Goal: Go to known website: Access a specific website the user already knows

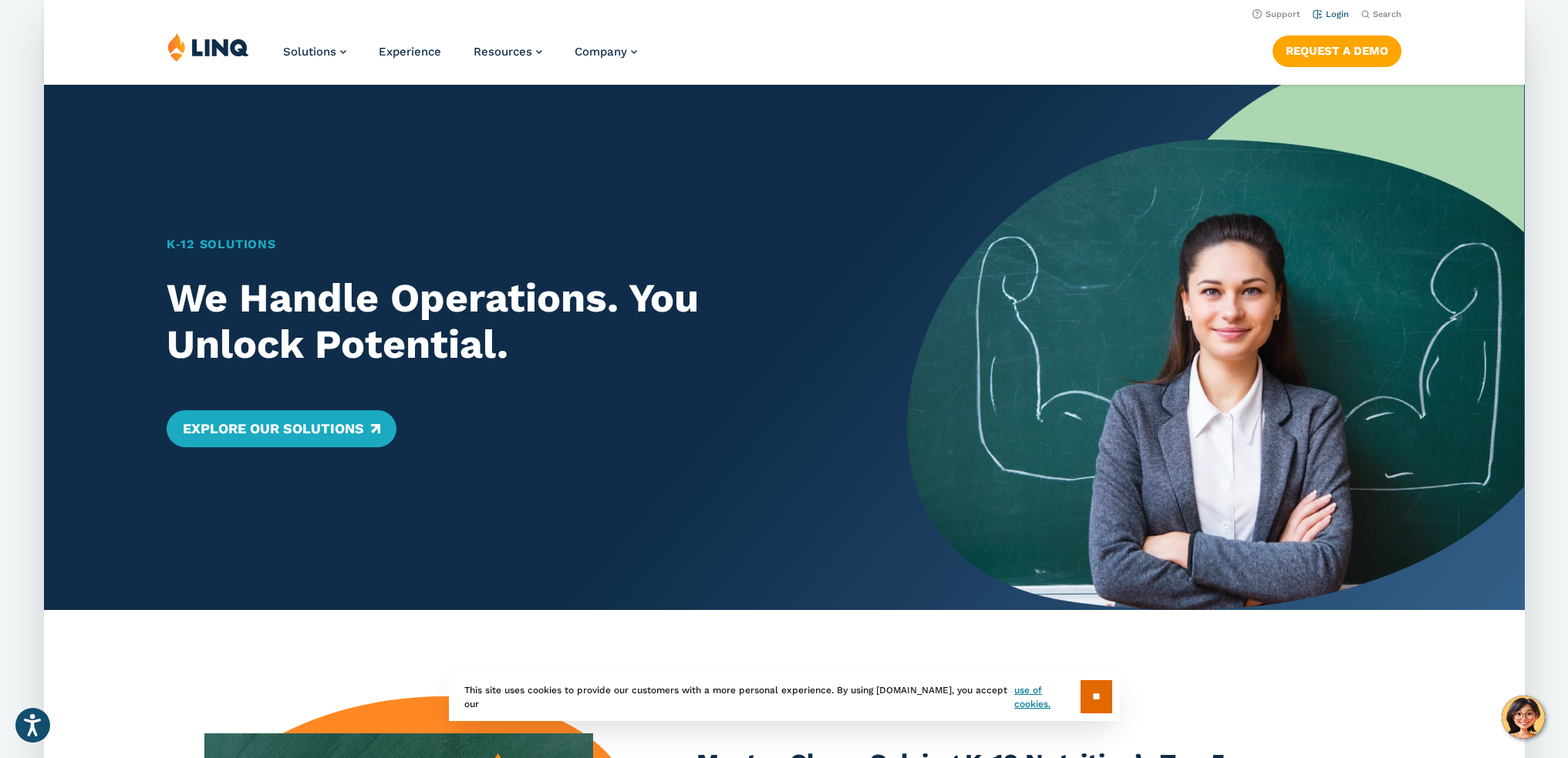
click at [1337, 14] on link "Login" at bounding box center [1329, 13] width 37 height 10
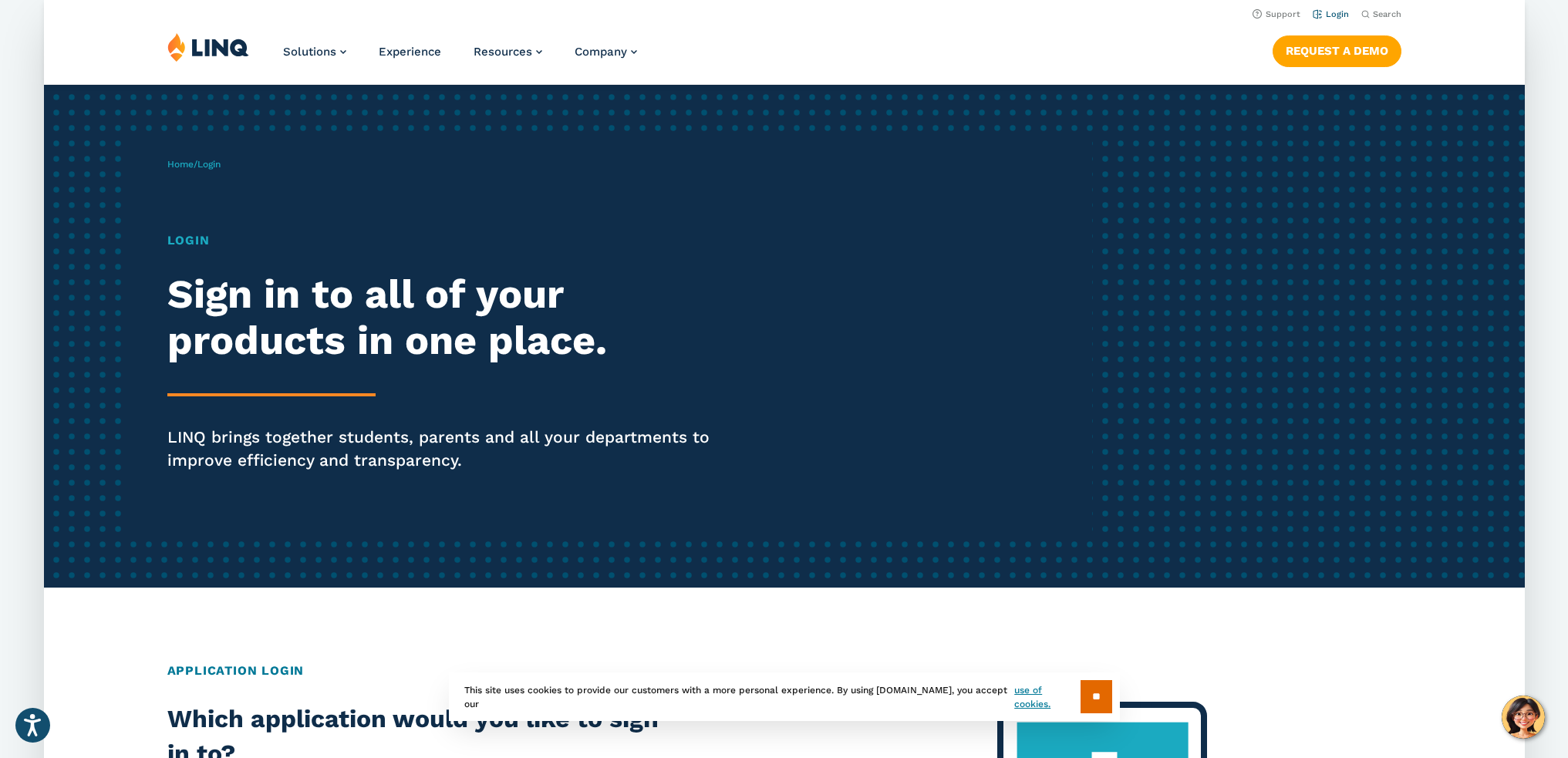
click at [1335, 19] on link "Login" at bounding box center [1329, 13] width 37 height 10
click at [187, 243] on h1 "Login" at bounding box center [453, 240] width 571 height 19
click at [273, 330] on h2 "Sign in to all of your products in one place." at bounding box center [453, 318] width 571 height 93
drag, startPoint x: 339, startPoint y: 425, endPoint x: 397, endPoint y: 424, distance: 58.0
click at [359, 424] on div "Login Sign in to all of your products in one place. LINQ brings together studen…" at bounding box center [453, 373] width 571 height 284
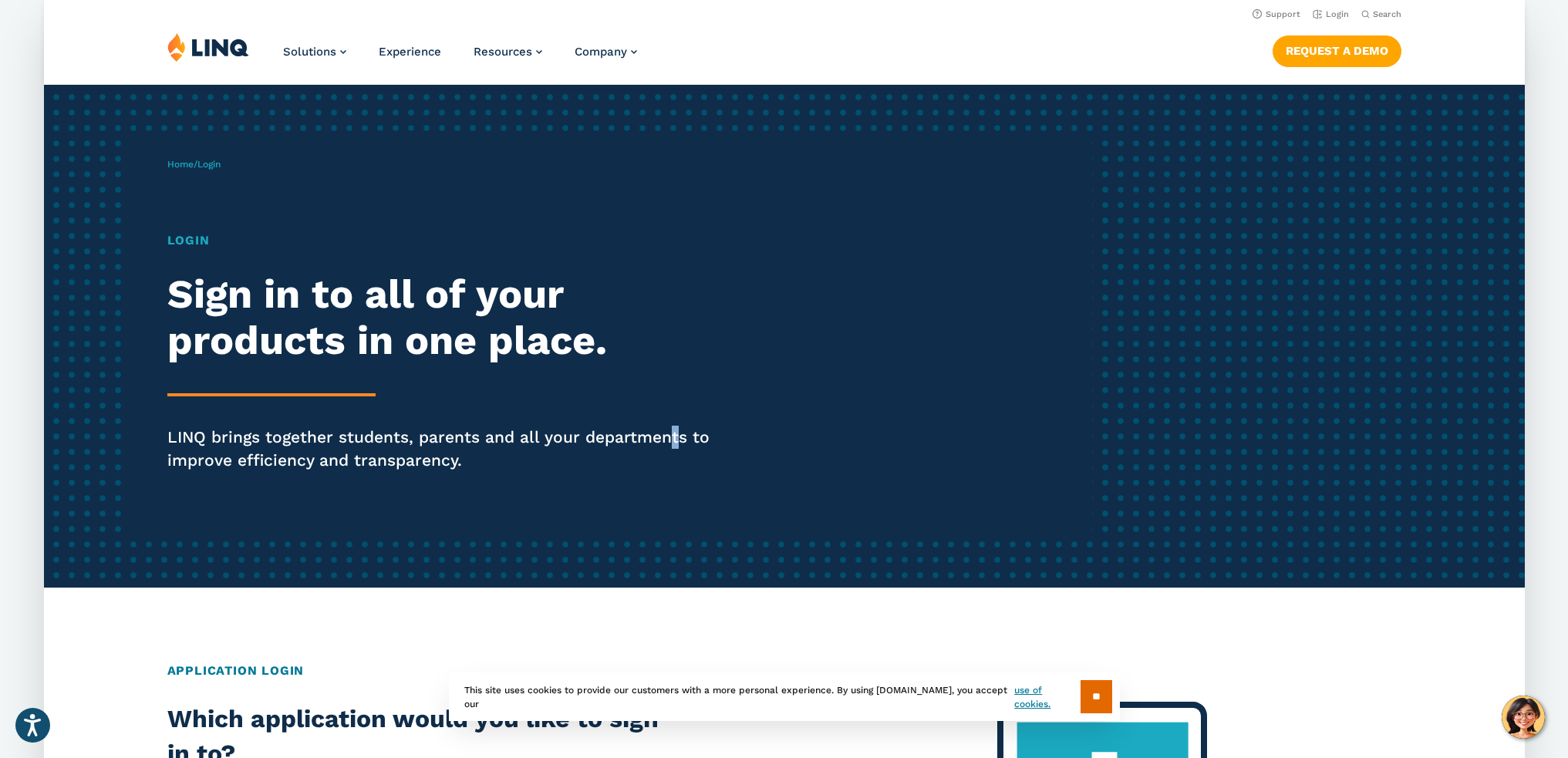
drag, startPoint x: 673, startPoint y: 439, endPoint x: 685, endPoint y: 437, distance: 12.2
click at [677, 437] on p "LINQ brings together students, parents and all your departments to improve effi…" at bounding box center [453, 449] width 571 height 46
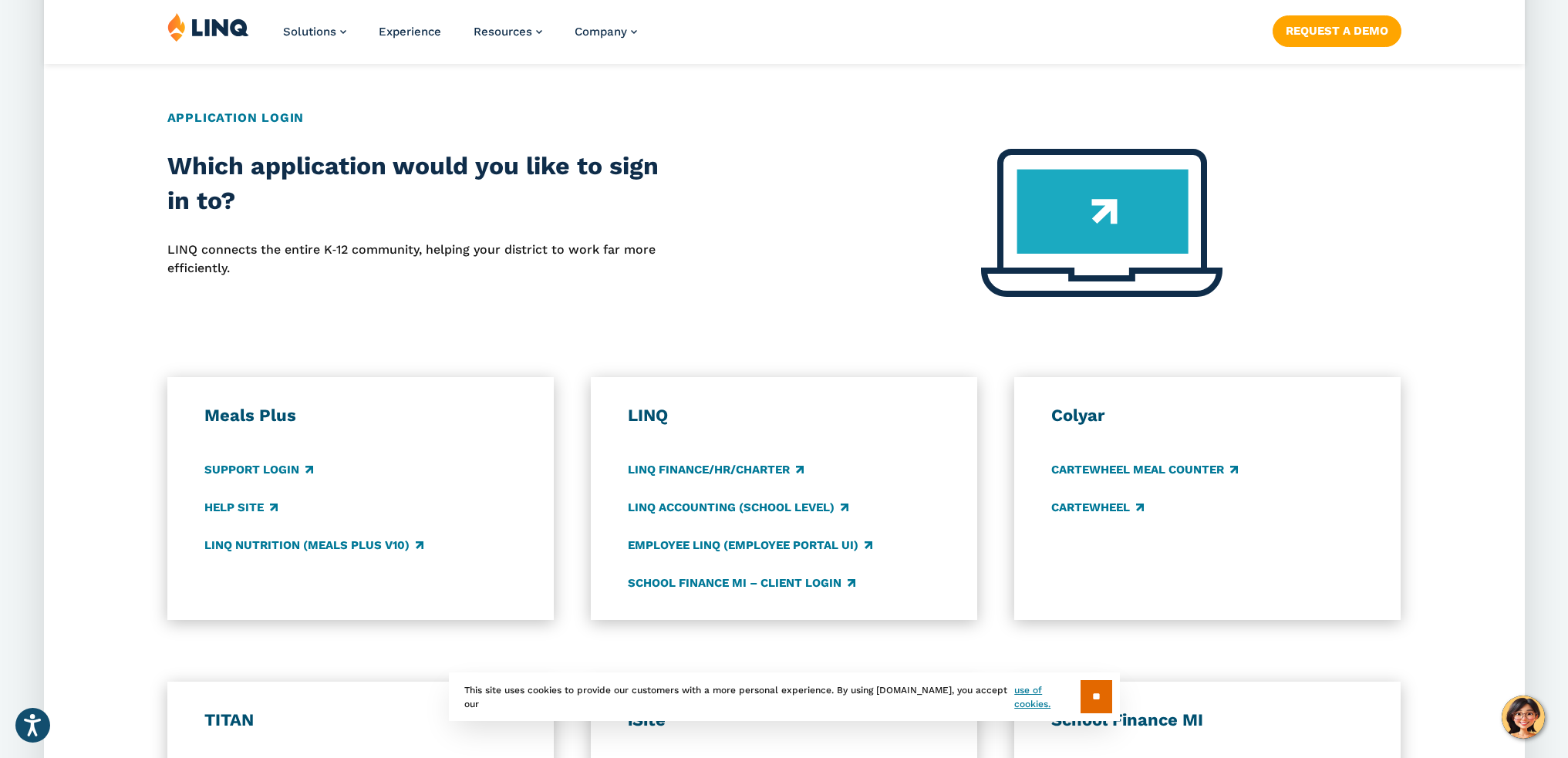
scroll to position [616, 0]
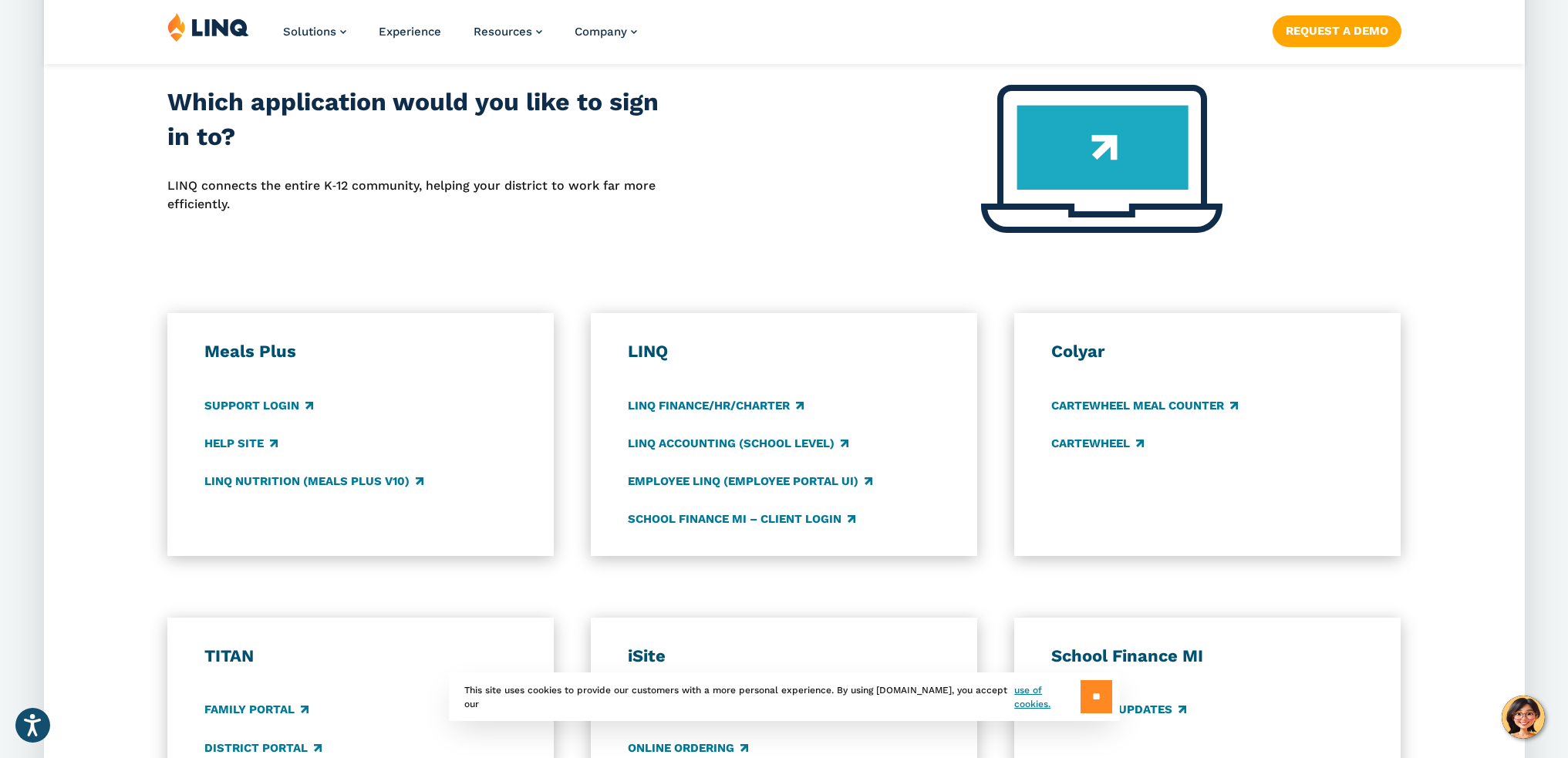
click at [1099, 688] on input "**" at bounding box center [1096, 696] width 31 height 33
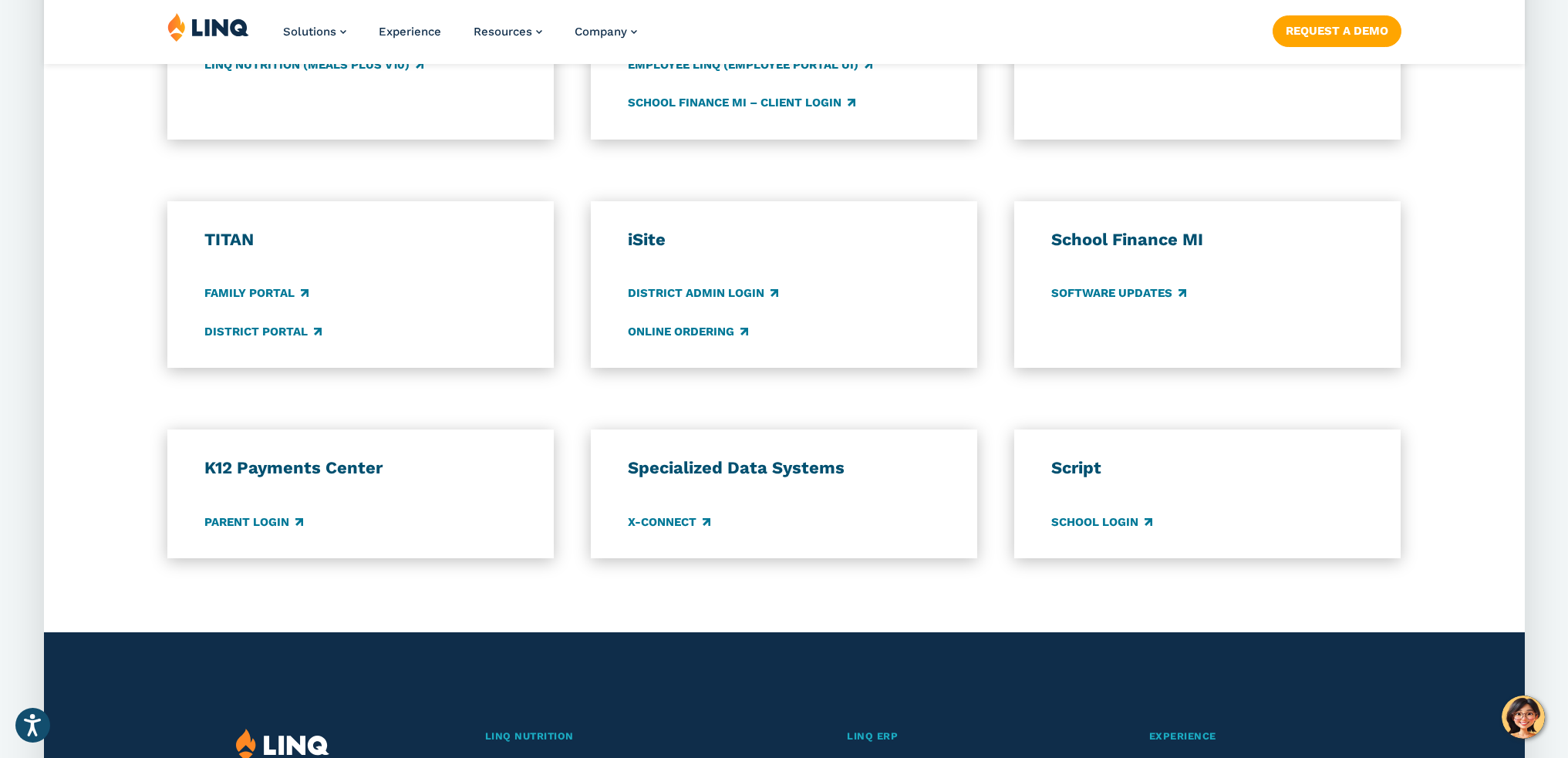
scroll to position [1080, 0]
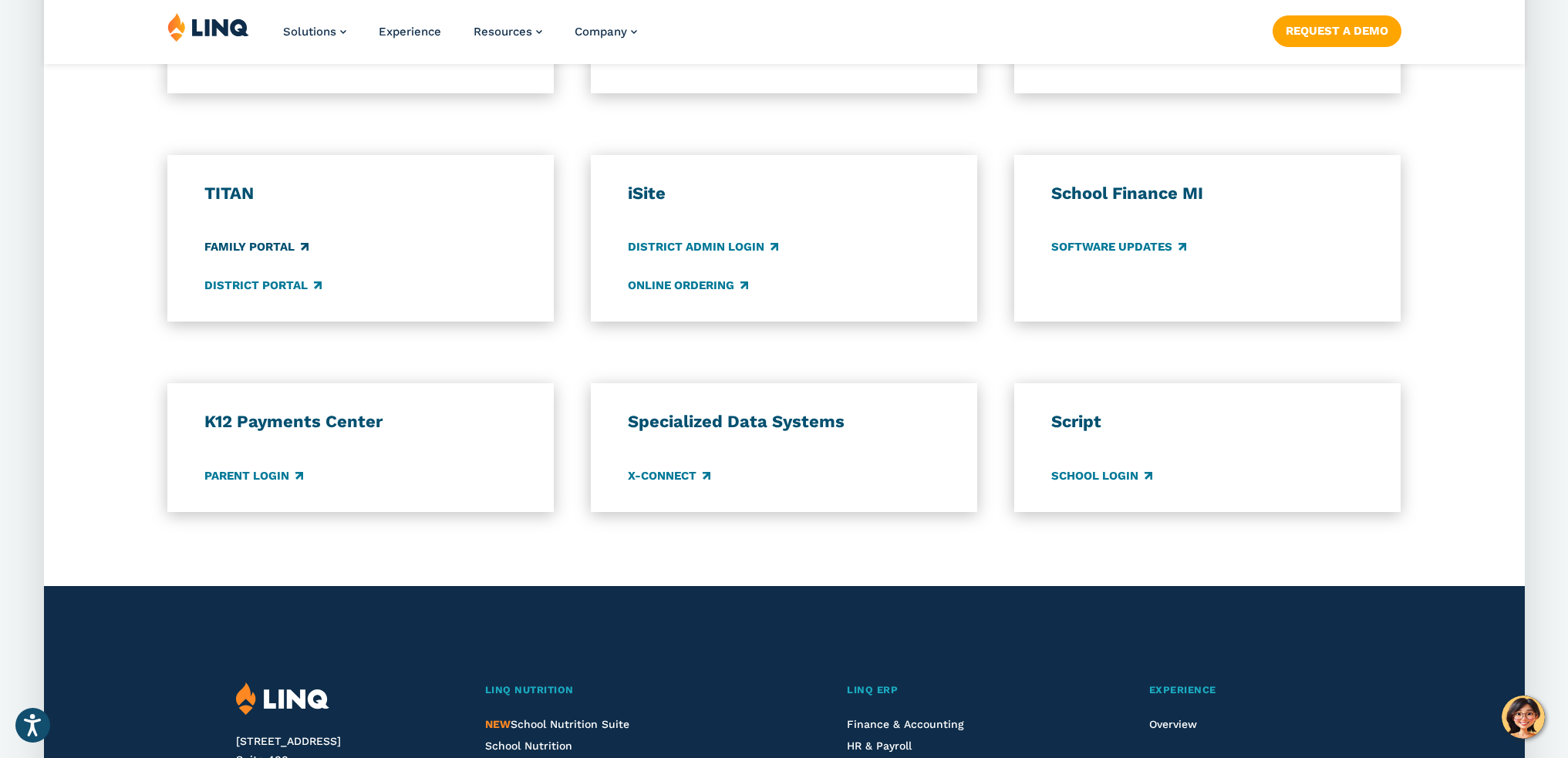
click at [274, 247] on link "Family Portal" at bounding box center [256, 247] width 104 height 17
